Goal: Book appointment/travel/reservation

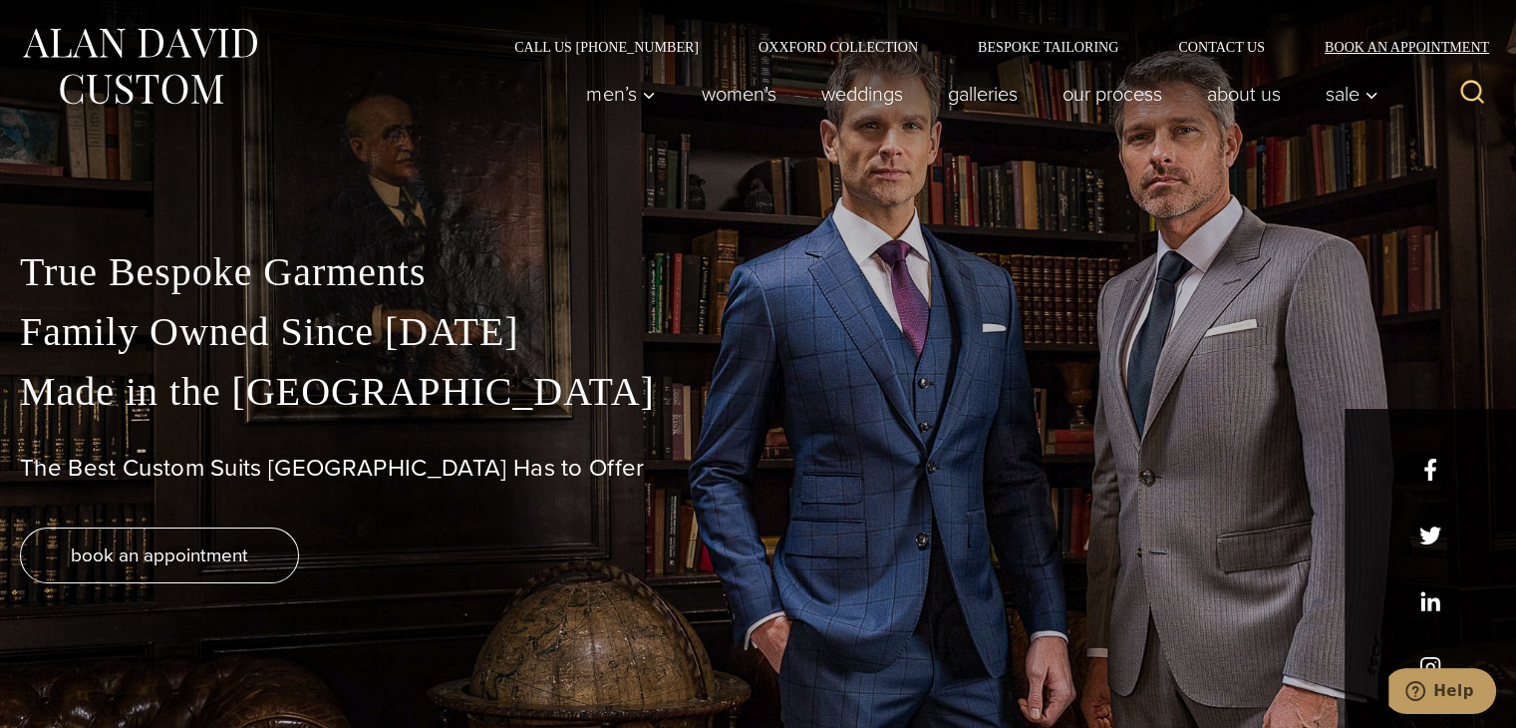
click at [1355, 44] on link "Book an Appointment" at bounding box center [1395, 47] width 201 height 14
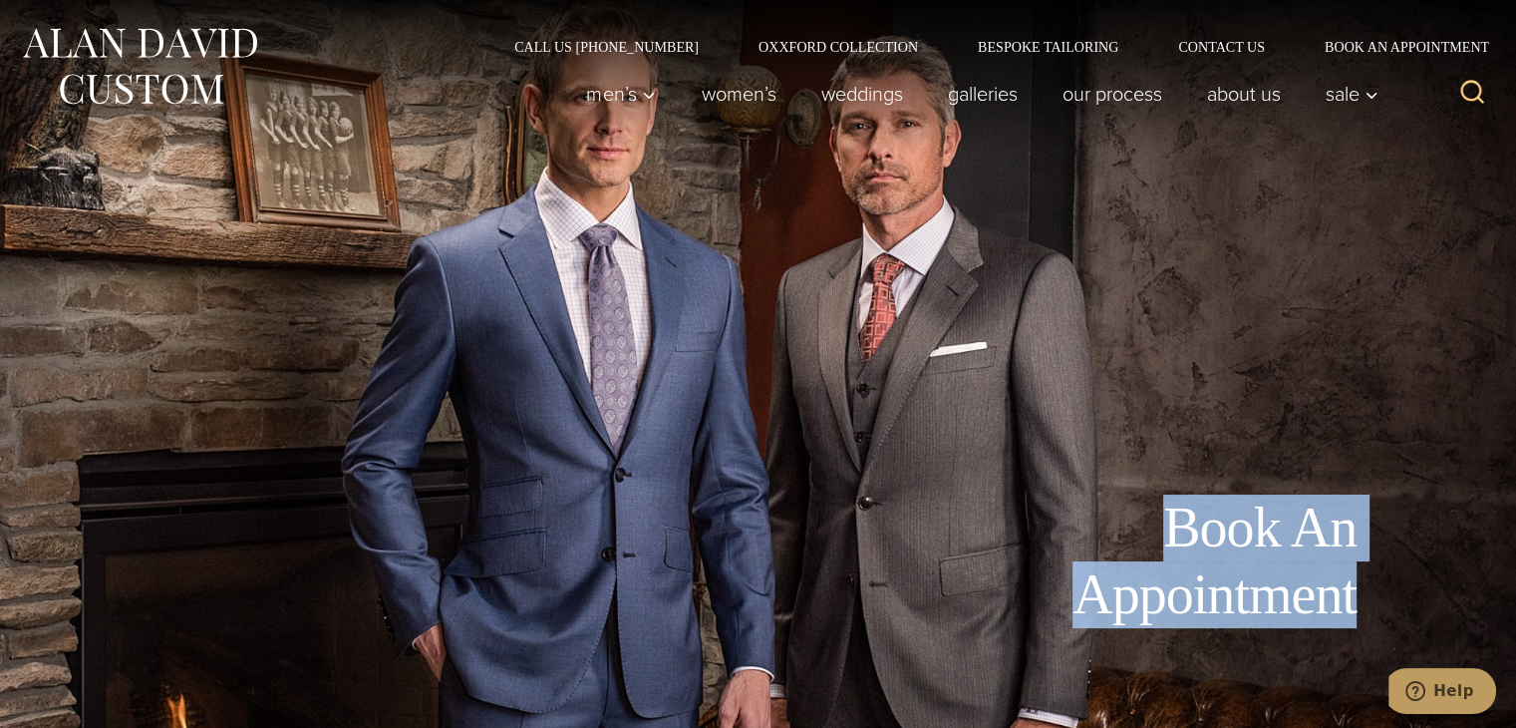
drag, startPoint x: 1178, startPoint y: 516, endPoint x: 1387, endPoint y: 574, distance: 217.1
click at [1387, 574] on div "Book An Appointment" at bounding box center [728, 600] width 1416 height 213
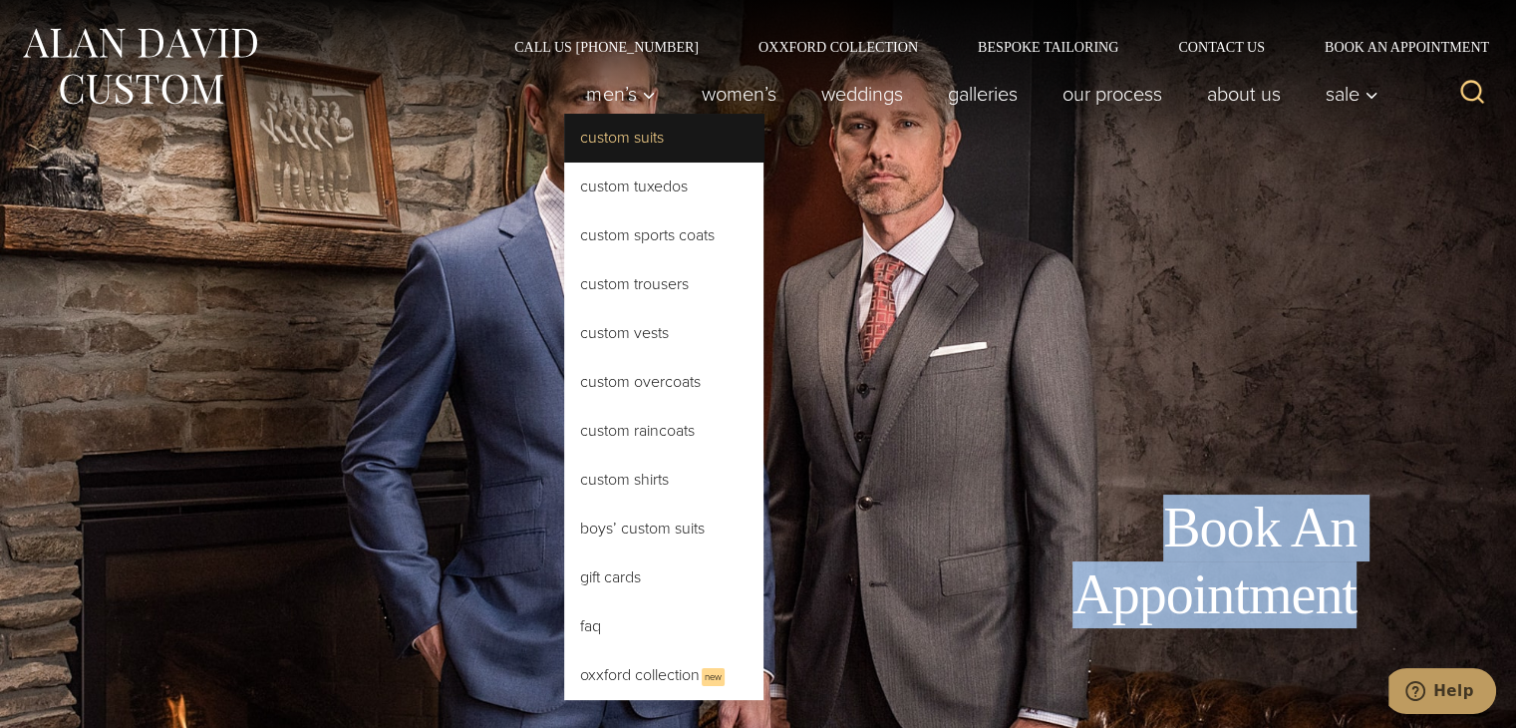
click at [600, 138] on link "Custom Suits" at bounding box center [663, 138] width 199 height 48
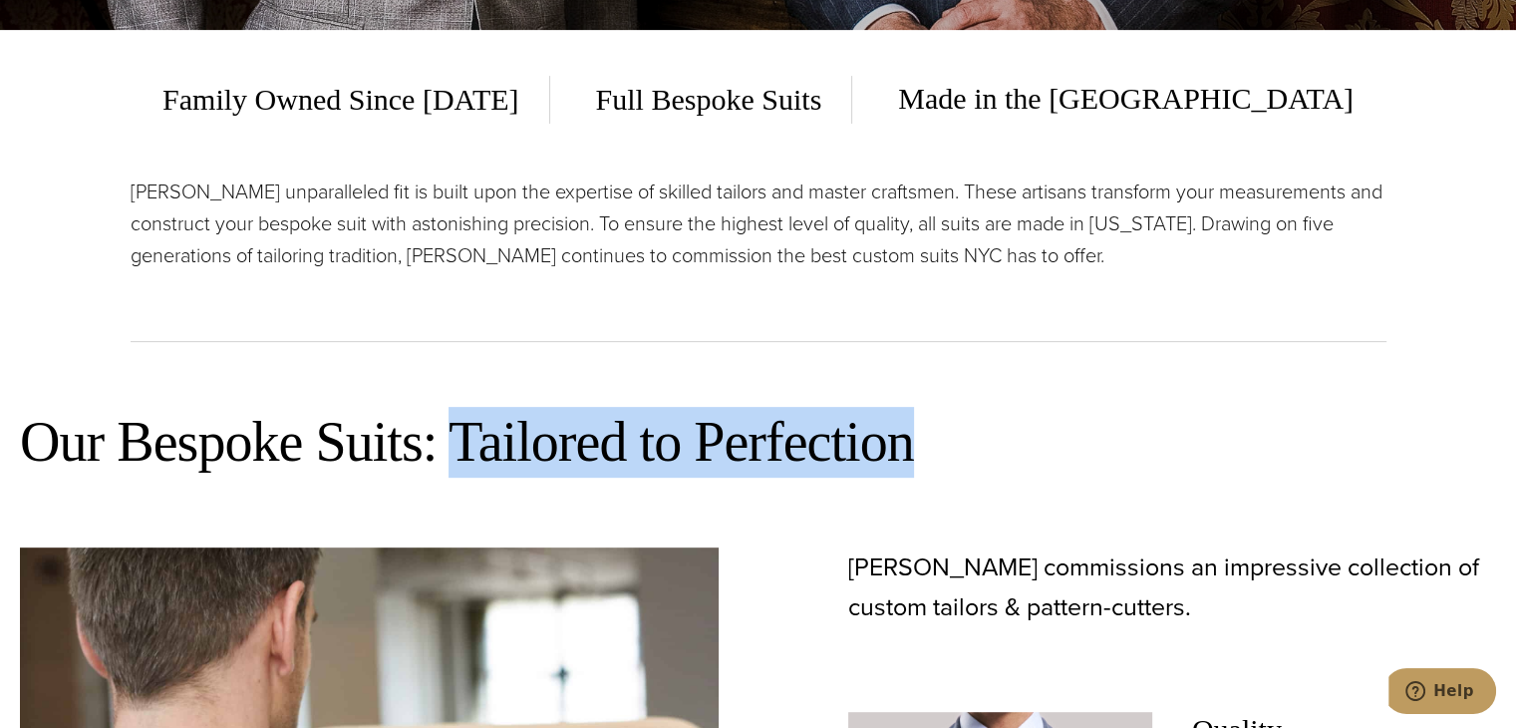
drag, startPoint x: 456, startPoint y: 424, endPoint x: 925, endPoint y: 422, distance: 468.4
click at [925, 422] on h2 "Our Bespoke Suits: Tailored to Perfection" at bounding box center [758, 442] width 1476 height 71
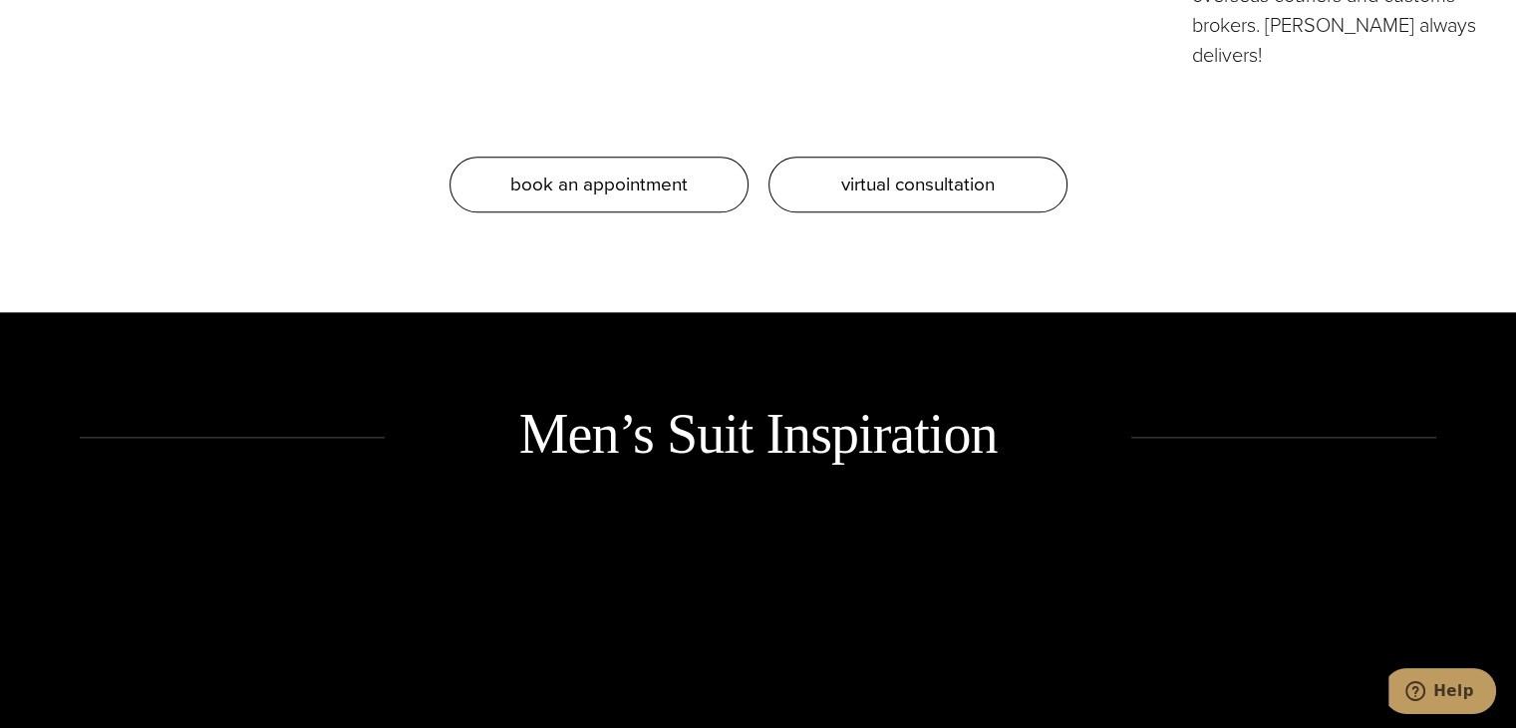
scroll to position [2193, 0]
